Goal: Task Accomplishment & Management: Manage account settings

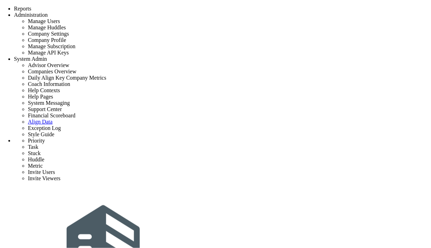
scroll to position [49, 0]
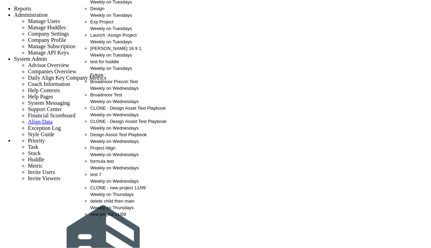
scroll to position [0, 0]
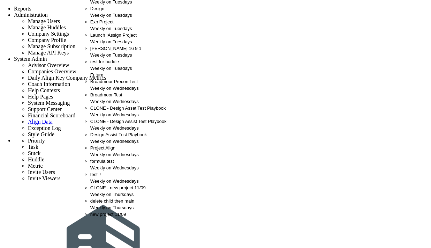
scroll to position [5, 0]
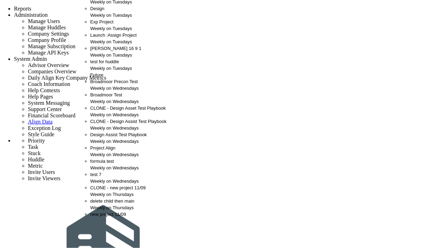
scroll to position [151, 0]
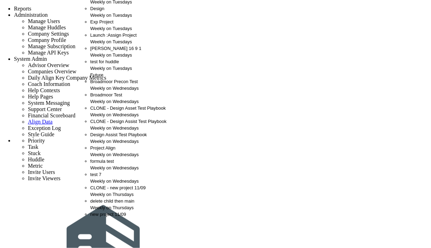
scroll to position [151, 0]
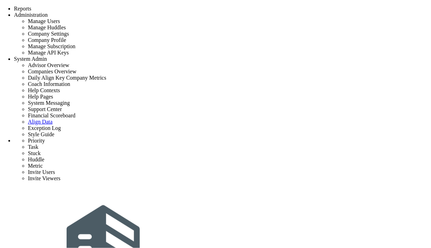
drag, startPoint x: 145, startPoint y: 119, endPoint x: 213, endPoint y: 120, distance: 68.4
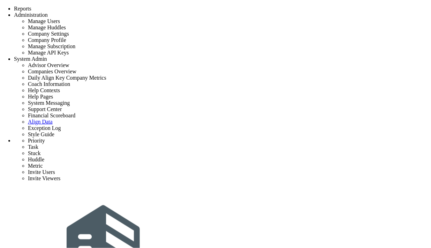
drag, startPoint x: 162, startPoint y: 121, endPoint x: 209, endPoint y: 119, distance: 47.8
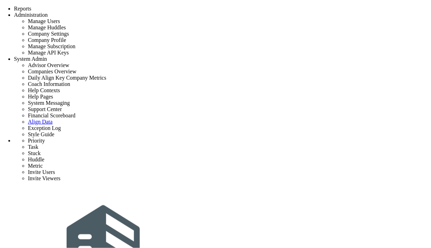
drag, startPoint x: 148, startPoint y: 120, endPoint x: 213, endPoint y: 121, distance: 64.6
